Goal: Task Accomplishment & Management: Manage account settings

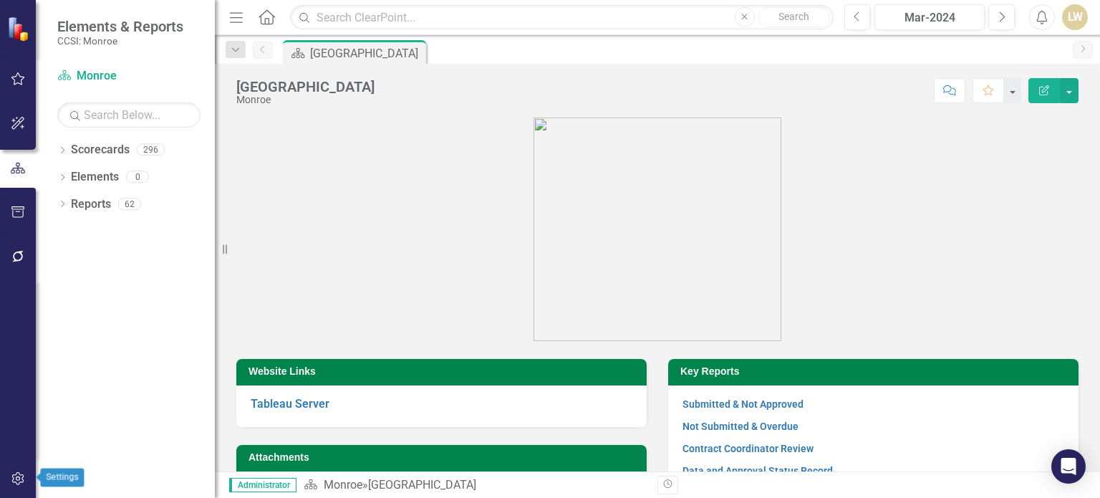
click at [21, 475] on icon "button" at bounding box center [17, 478] width 12 height 13
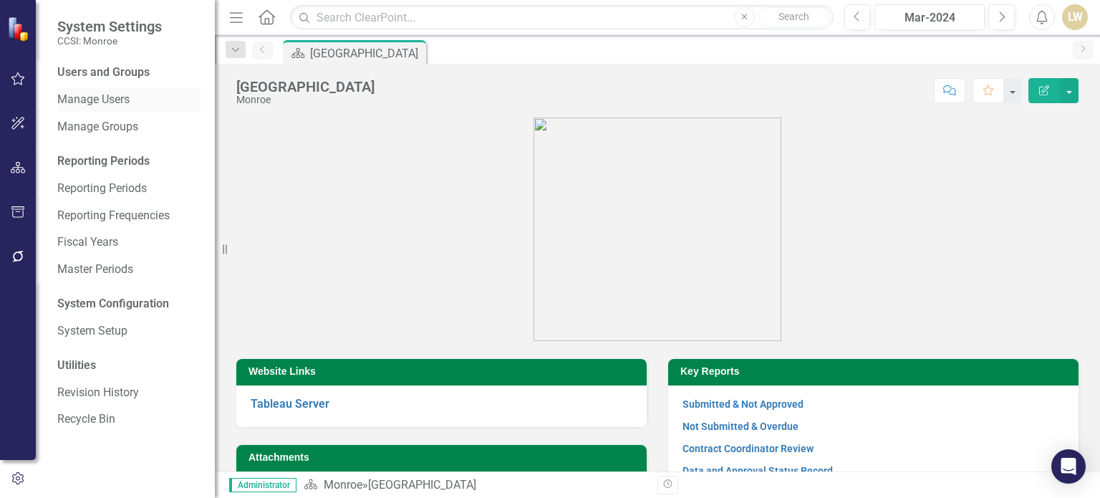
click at [82, 98] on link "Manage Users" at bounding box center [128, 100] width 143 height 16
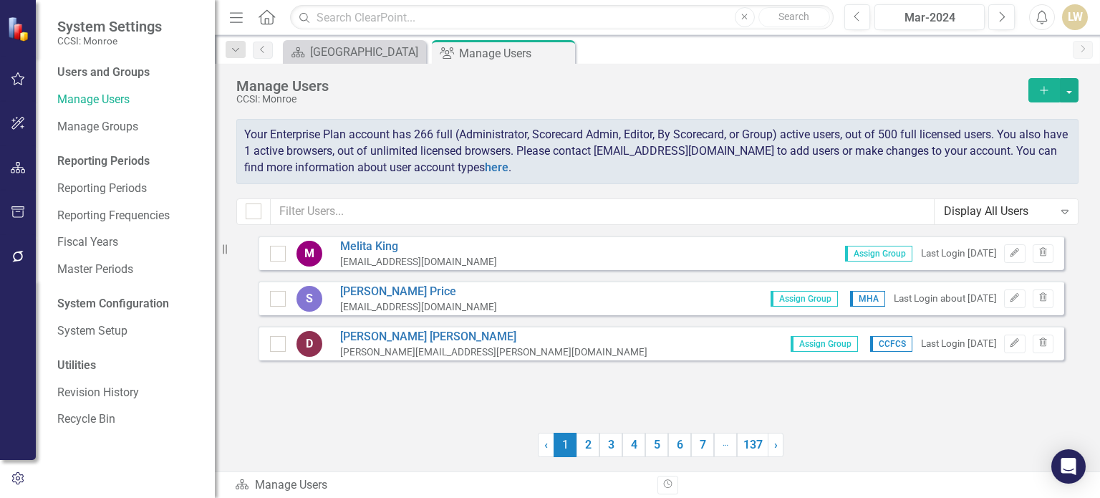
click at [1041, 97] on button "Add" at bounding box center [1044, 90] width 32 height 24
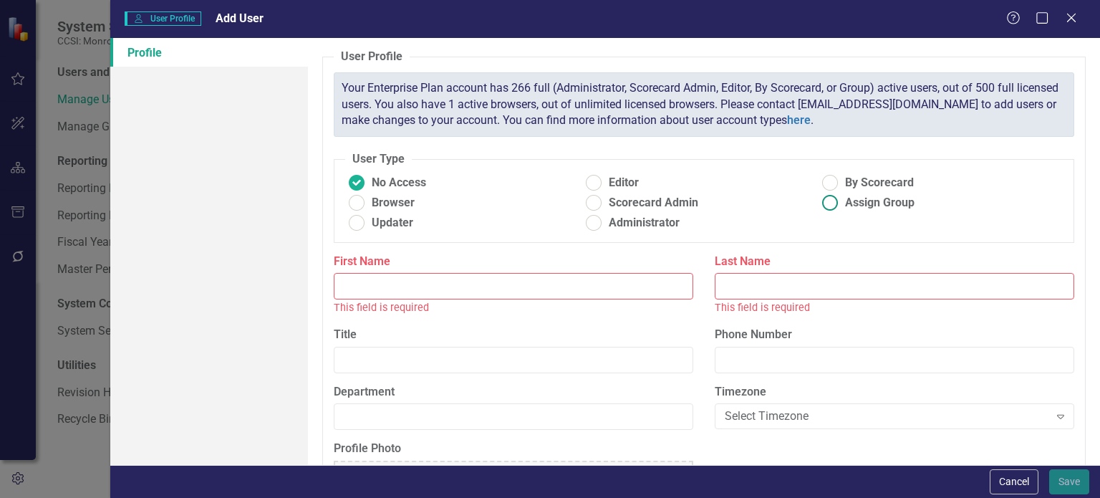
click at [825, 208] on ins at bounding box center [830, 203] width 22 height 22
click at [825, 208] on input "Assign Group" at bounding box center [830, 203] width 22 height 22
radio input "true"
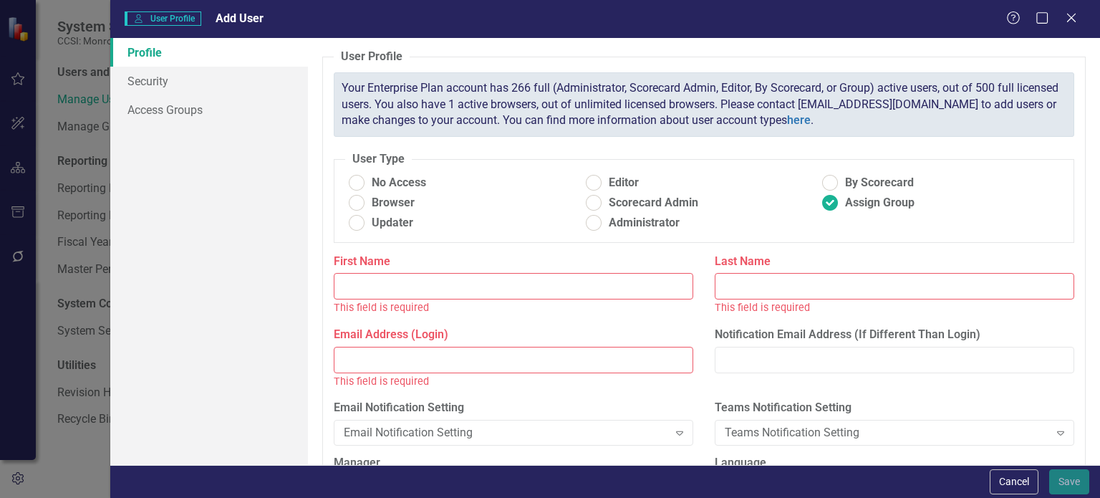
click at [455, 284] on input "First Name" at bounding box center [513, 286] width 359 height 26
paste input "[PERSON_NAME]"
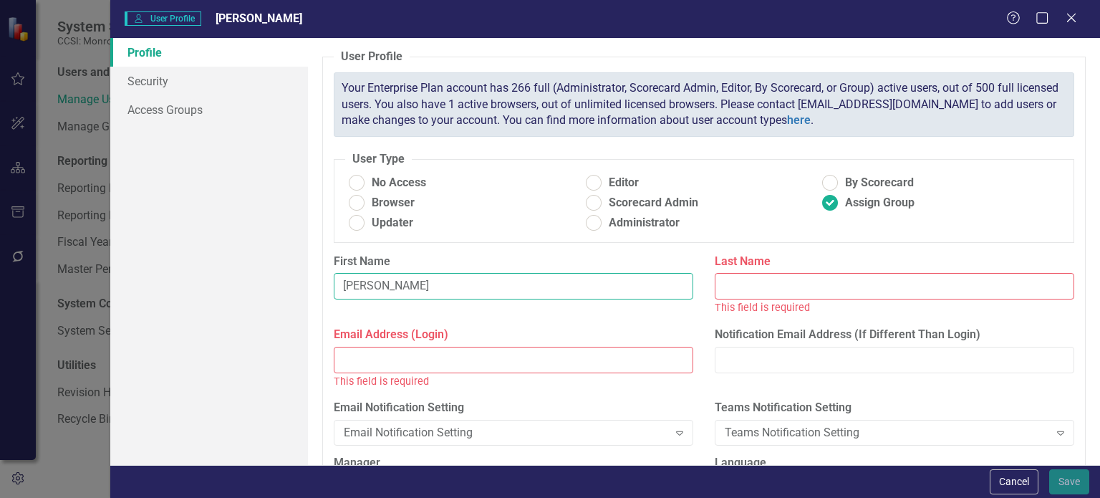
drag, startPoint x: 378, startPoint y: 285, endPoint x: 453, endPoint y: 285, distance: 74.5
click at [453, 285] on input "[PERSON_NAME]" at bounding box center [513, 286] width 359 height 26
type input "[PERSON_NAME]"
click at [733, 286] on input "Last Name" at bounding box center [894, 286] width 359 height 26
paste input "[PERSON_NAME]"
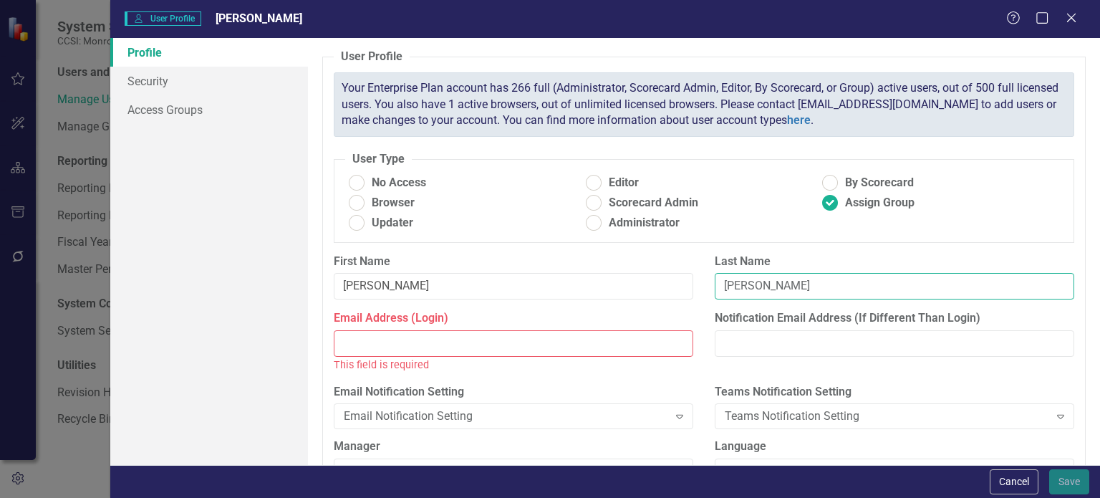
type input "[PERSON_NAME]"
click at [483, 344] on input "Email Address (Login)" at bounding box center [513, 343] width 359 height 26
paste input "[EMAIL_ADDRESS][DOMAIN_NAME]"
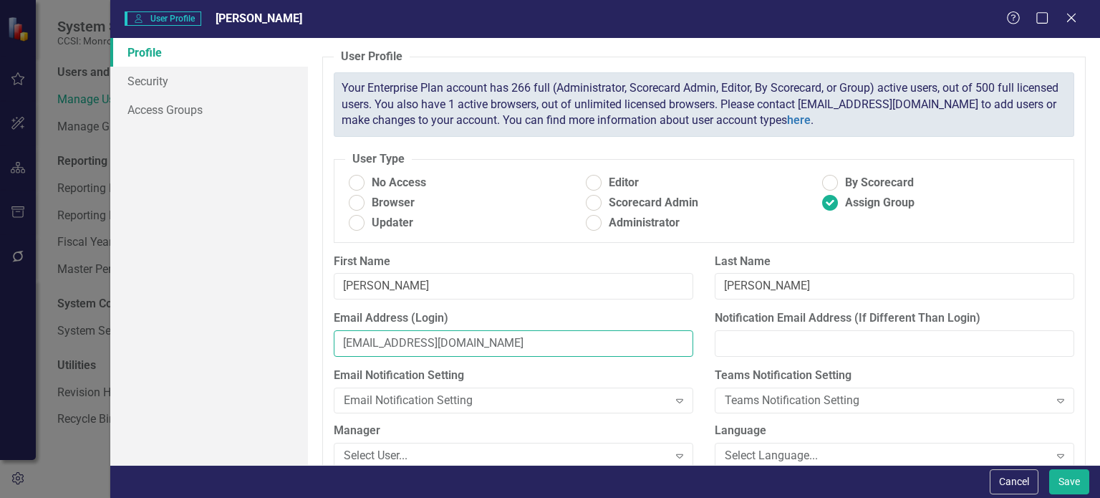
click at [344, 342] on input "[EMAIL_ADDRESS][DOMAIN_NAME]" at bounding box center [513, 343] width 359 height 26
type input "[EMAIL_ADDRESS][DOMAIN_NAME]"
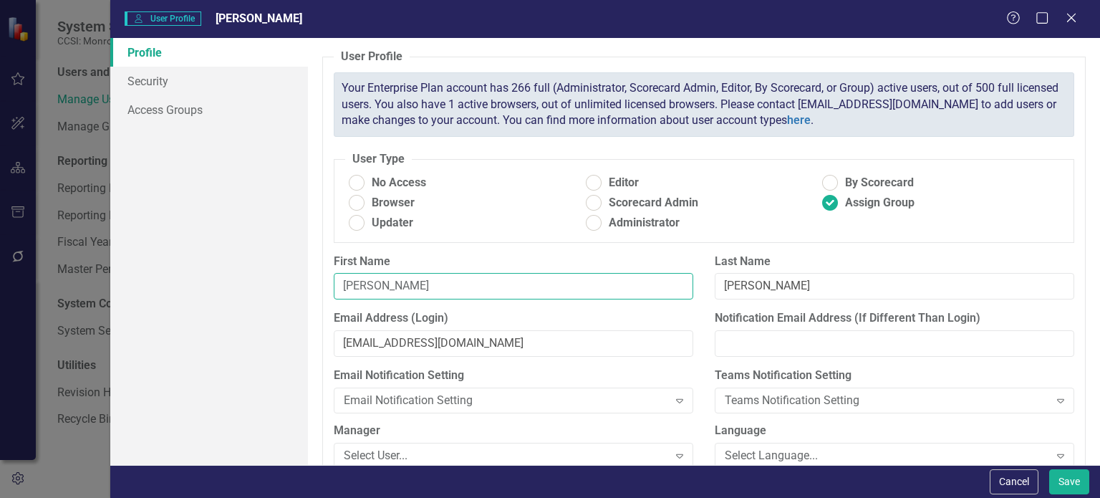
drag, startPoint x: 445, startPoint y: 290, endPoint x: 308, endPoint y: 297, distance: 137.0
click at [308, 297] on div "User Profile ClearPoint has a wealth of options to help you ensure that people …" at bounding box center [704, 251] width 792 height 427
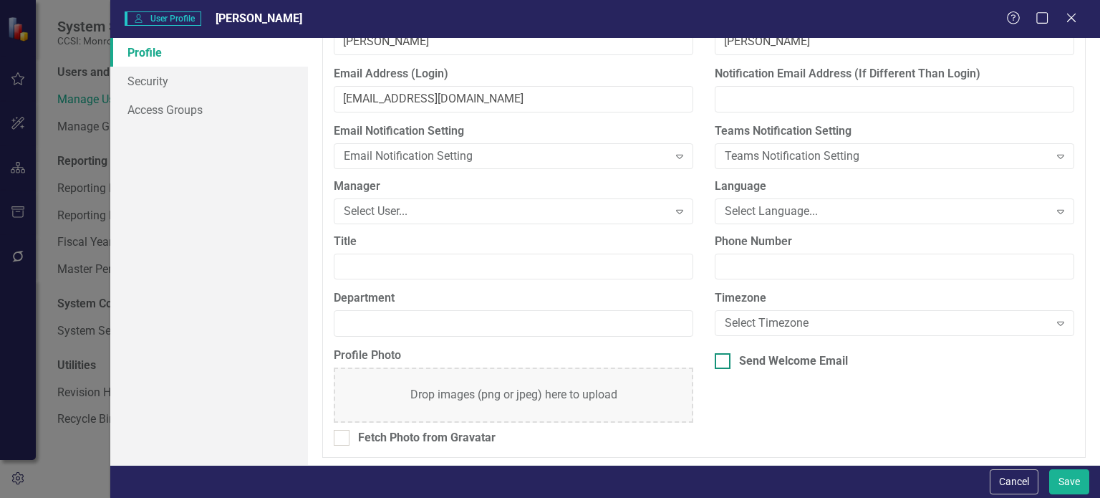
click at [720, 360] on div at bounding box center [723, 361] width 16 height 16
click at [720, 360] on input "Send Welcome Email" at bounding box center [719, 357] width 9 height 9
checkbox input "true"
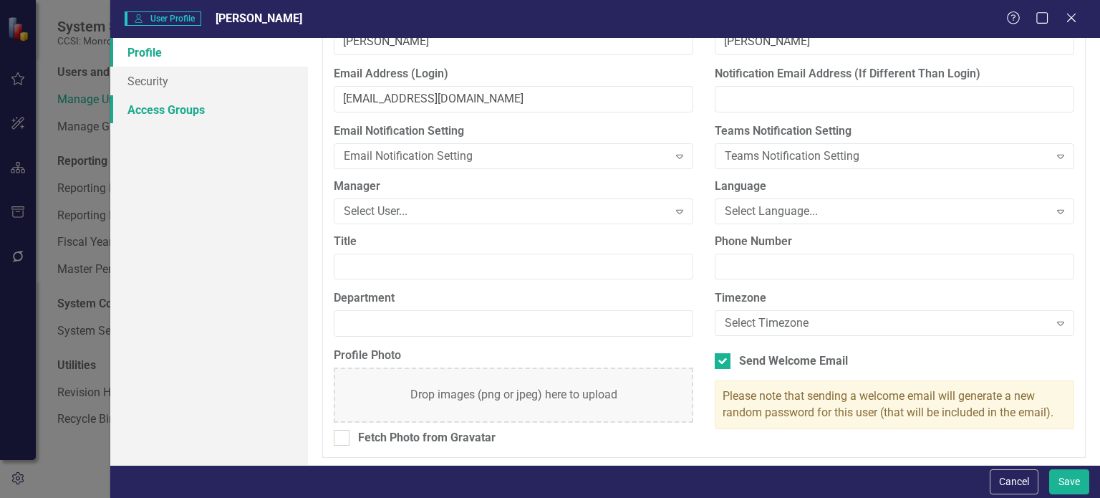
click at [175, 110] on link "Access Groups" at bounding box center [209, 109] width 198 height 29
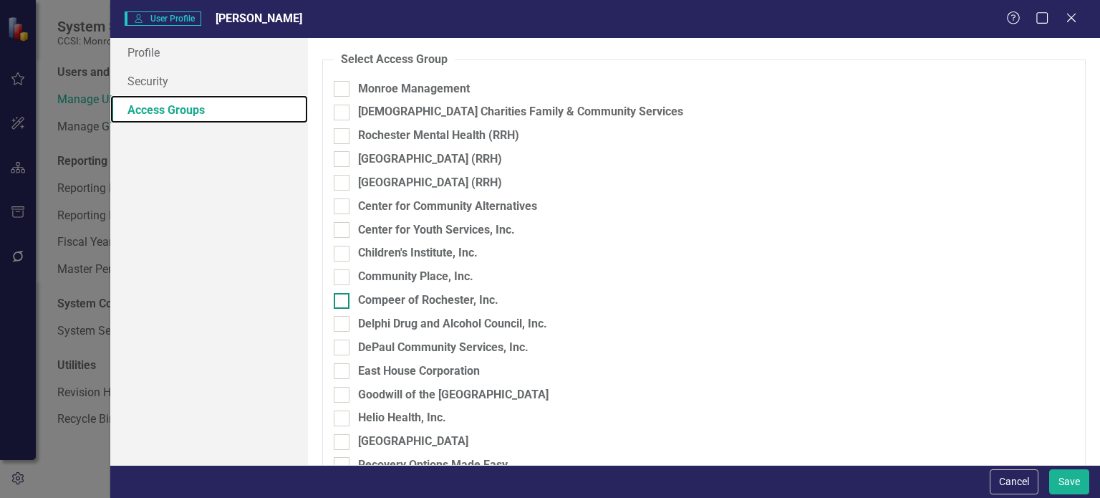
scroll to position [143, 0]
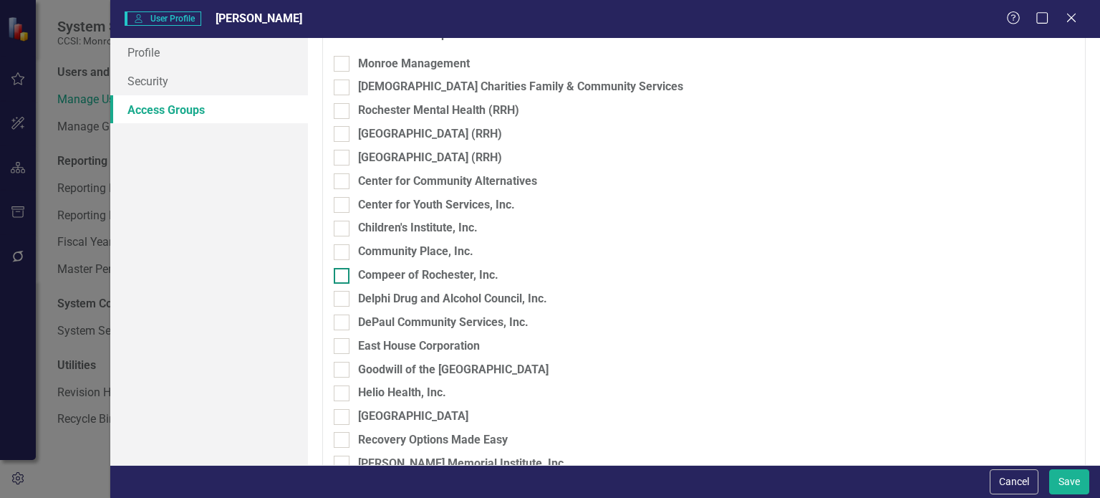
click at [344, 278] on div at bounding box center [342, 276] width 16 height 16
click at [343, 277] on input "Compeer of Rochester, Inc." at bounding box center [338, 272] width 9 height 9
checkbox input "true"
click at [1073, 478] on button "Save" at bounding box center [1069, 481] width 40 height 25
